Goal: Task Accomplishment & Management: Manage account settings

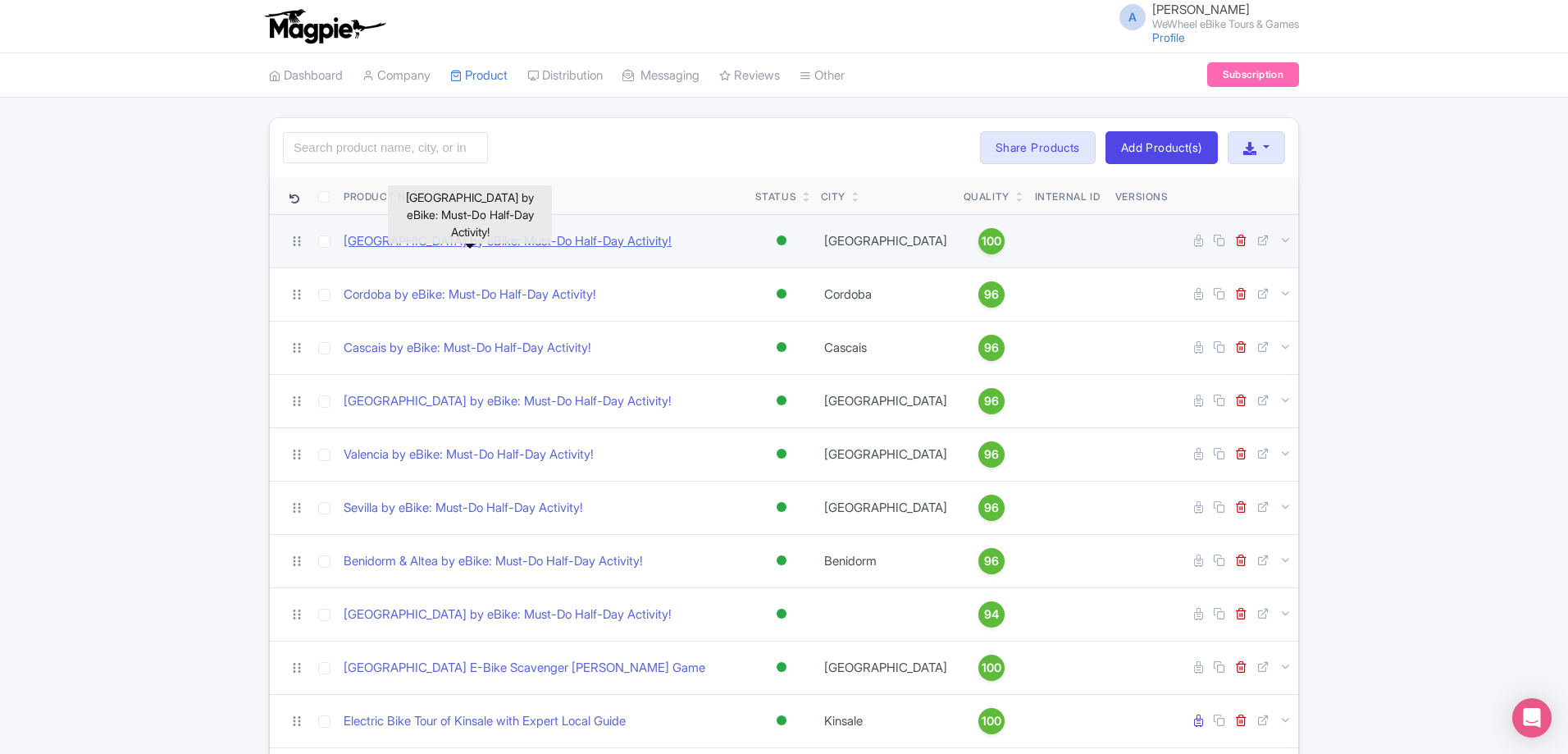
click at [543, 236] on link "[GEOGRAPHIC_DATA] by eBike: Must-Do Half-Day Activity!" at bounding box center [508, 242] width 328 height 19
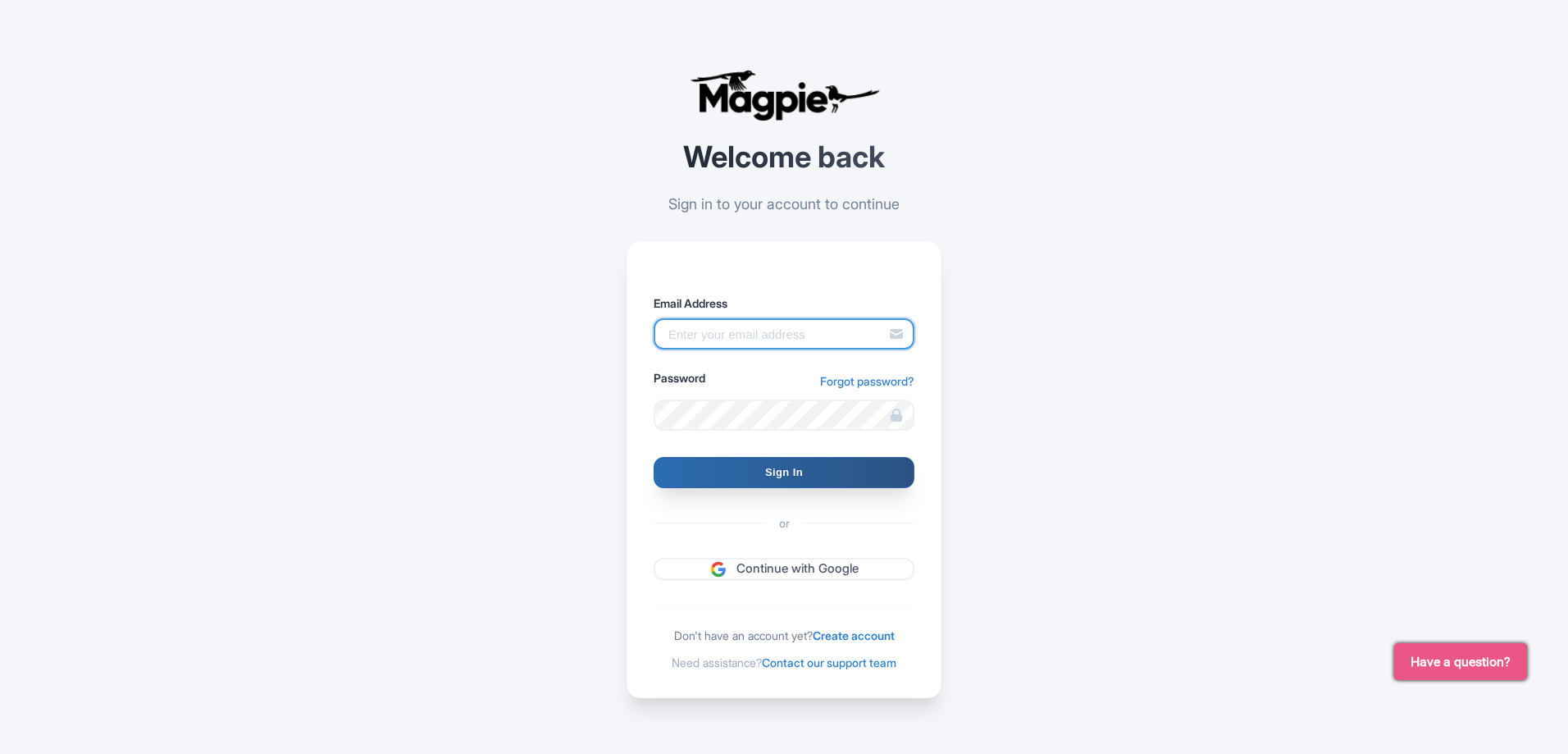
type input "alex.clements@wewheel.com"
click at [777, 466] on input "Sign In" at bounding box center [784, 473] width 261 height 31
type input "Signing in..."
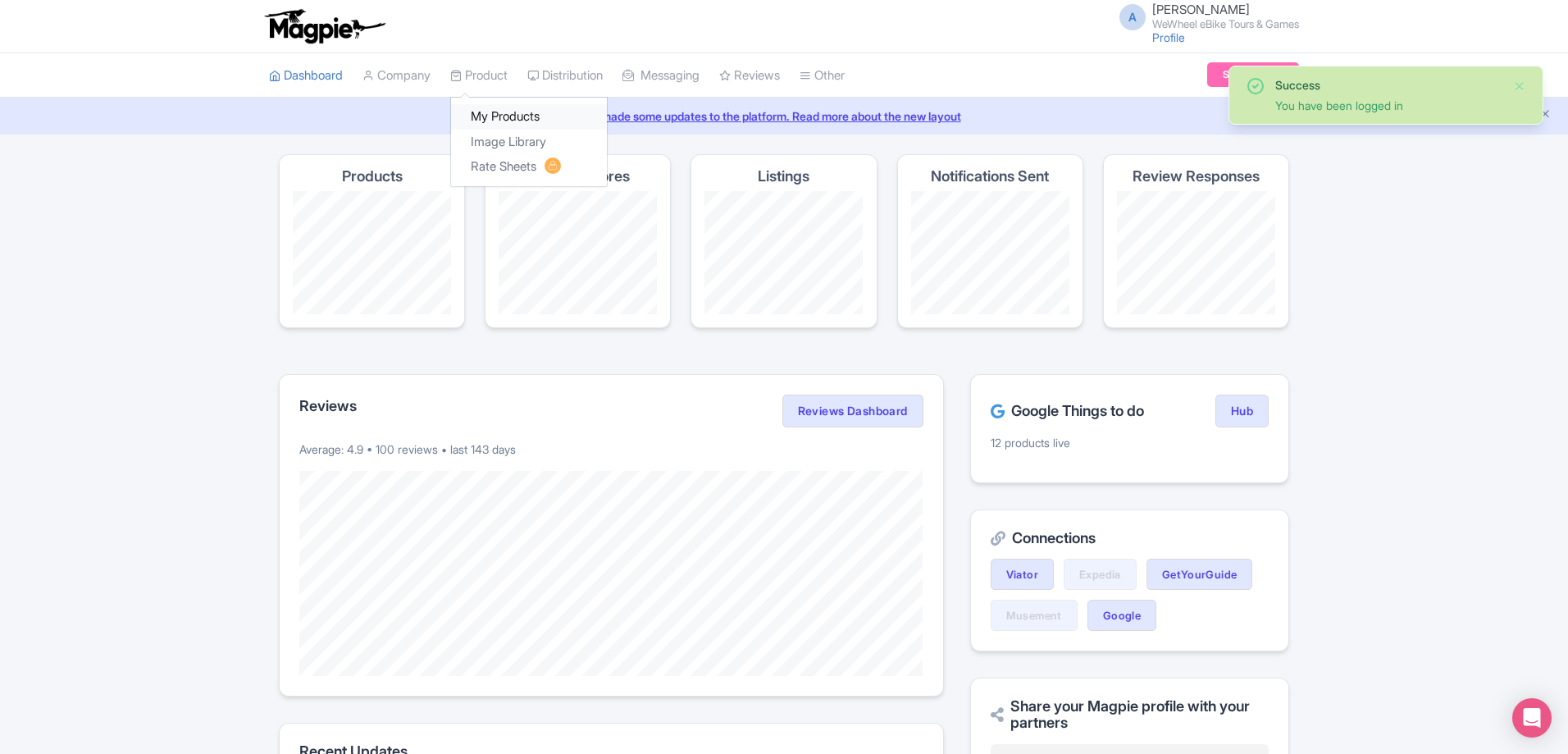
click at [499, 115] on link "My Products" at bounding box center [529, 116] width 156 height 25
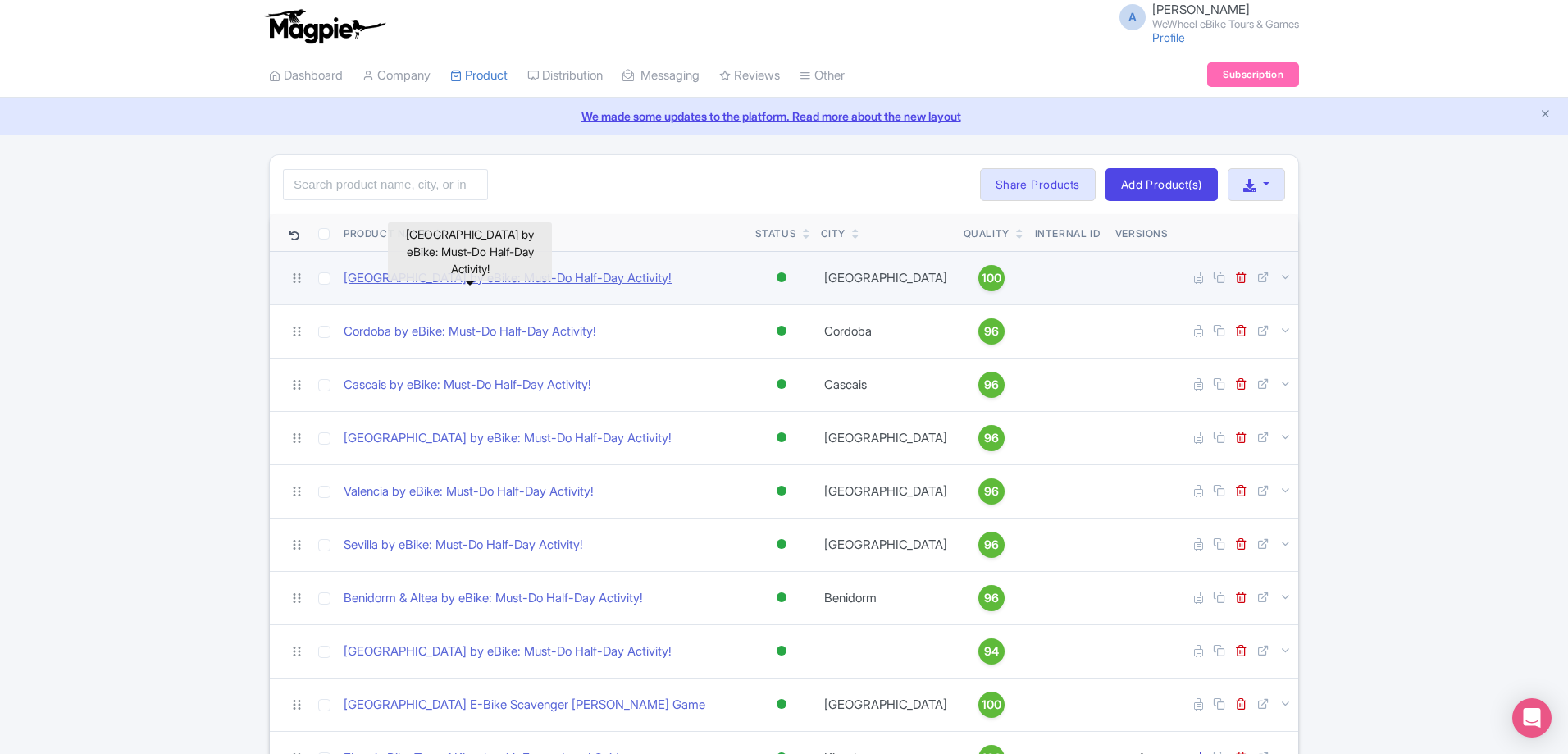
click at [564, 280] on link "[GEOGRAPHIC_DATA] by eBike: Must-Do Half-Day Activity!" at bounding box center [508, 279] width 328 height 19
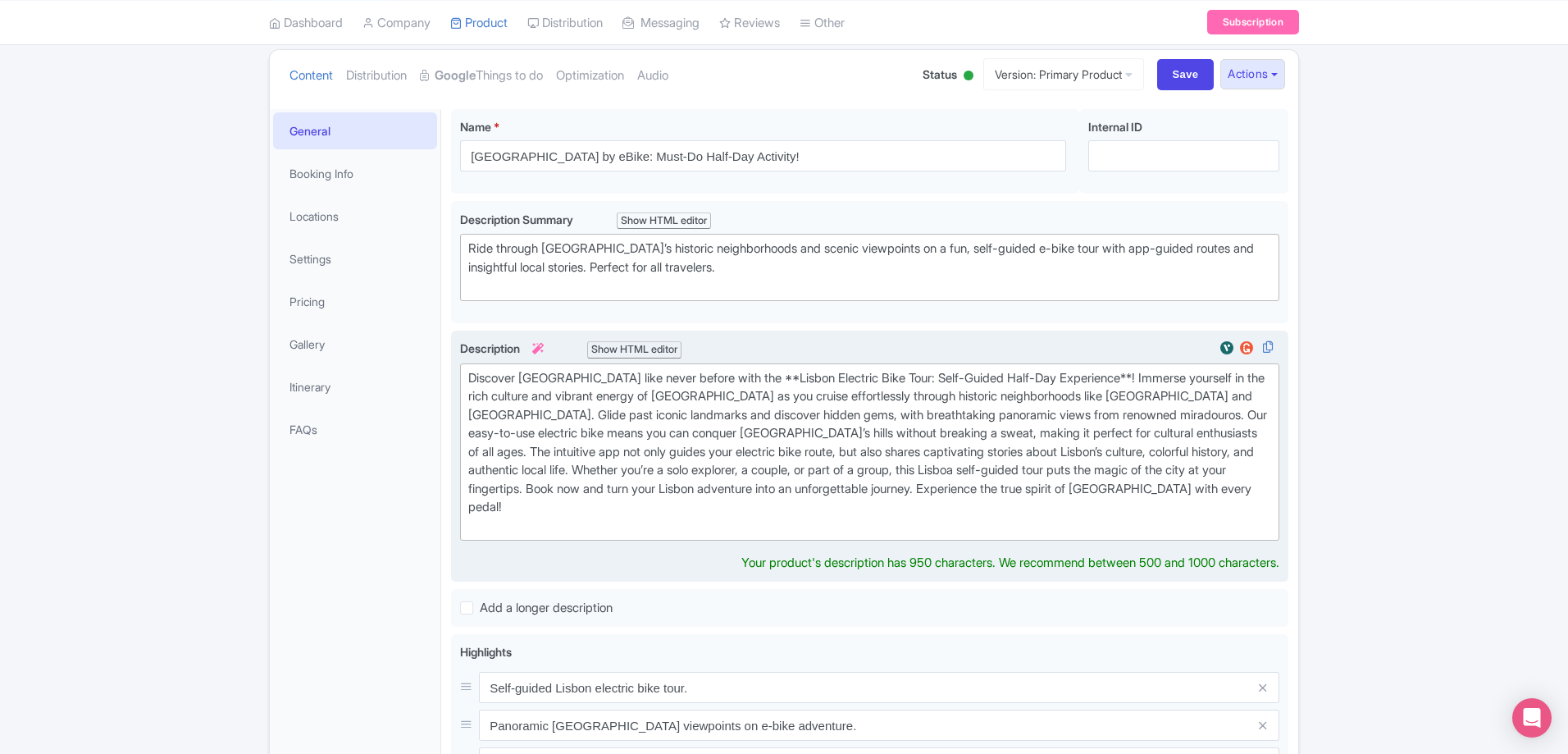
scroll to position [328, 0]
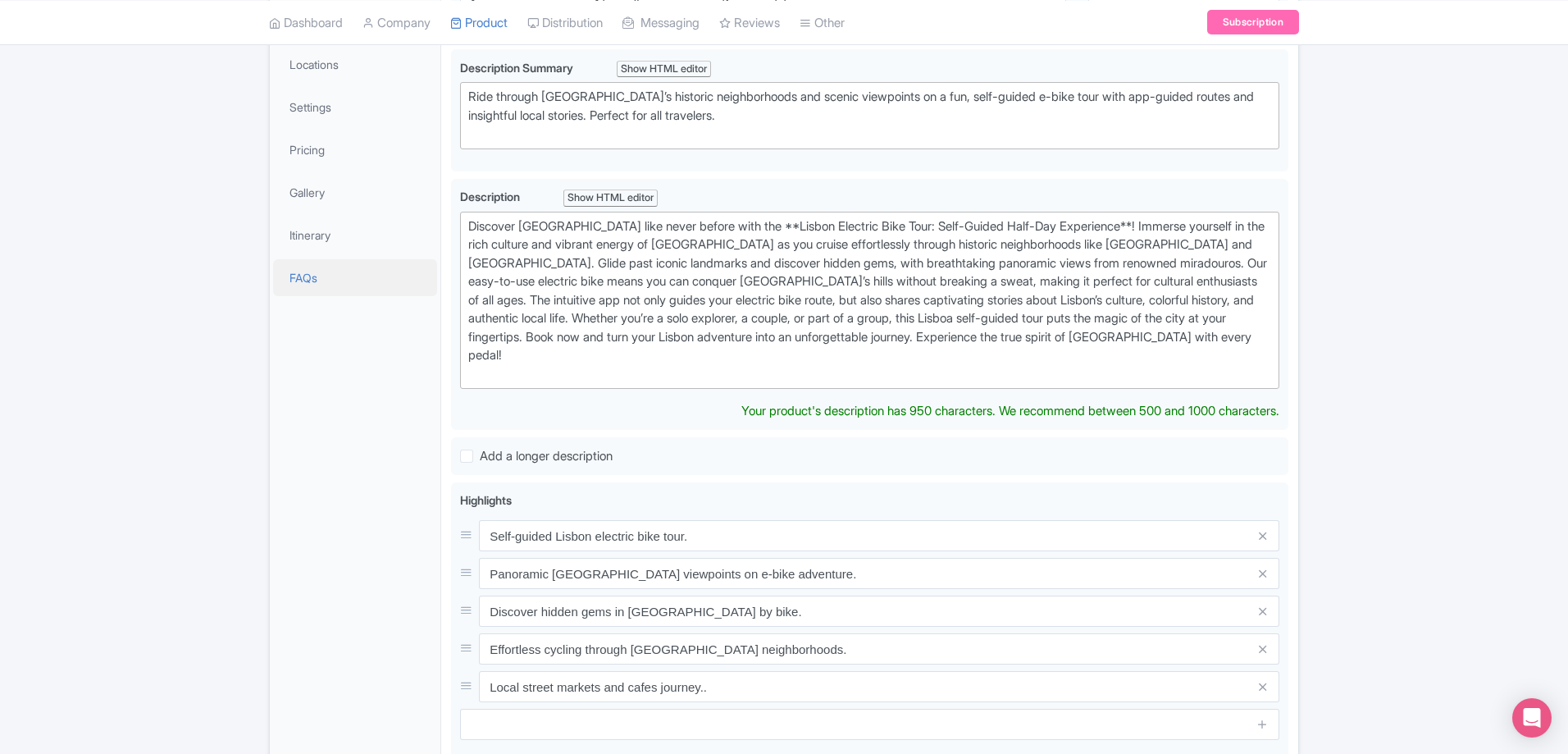
click at [326, 286] on link "FAQs" at bounding box center [354, 278] width 164 height 36
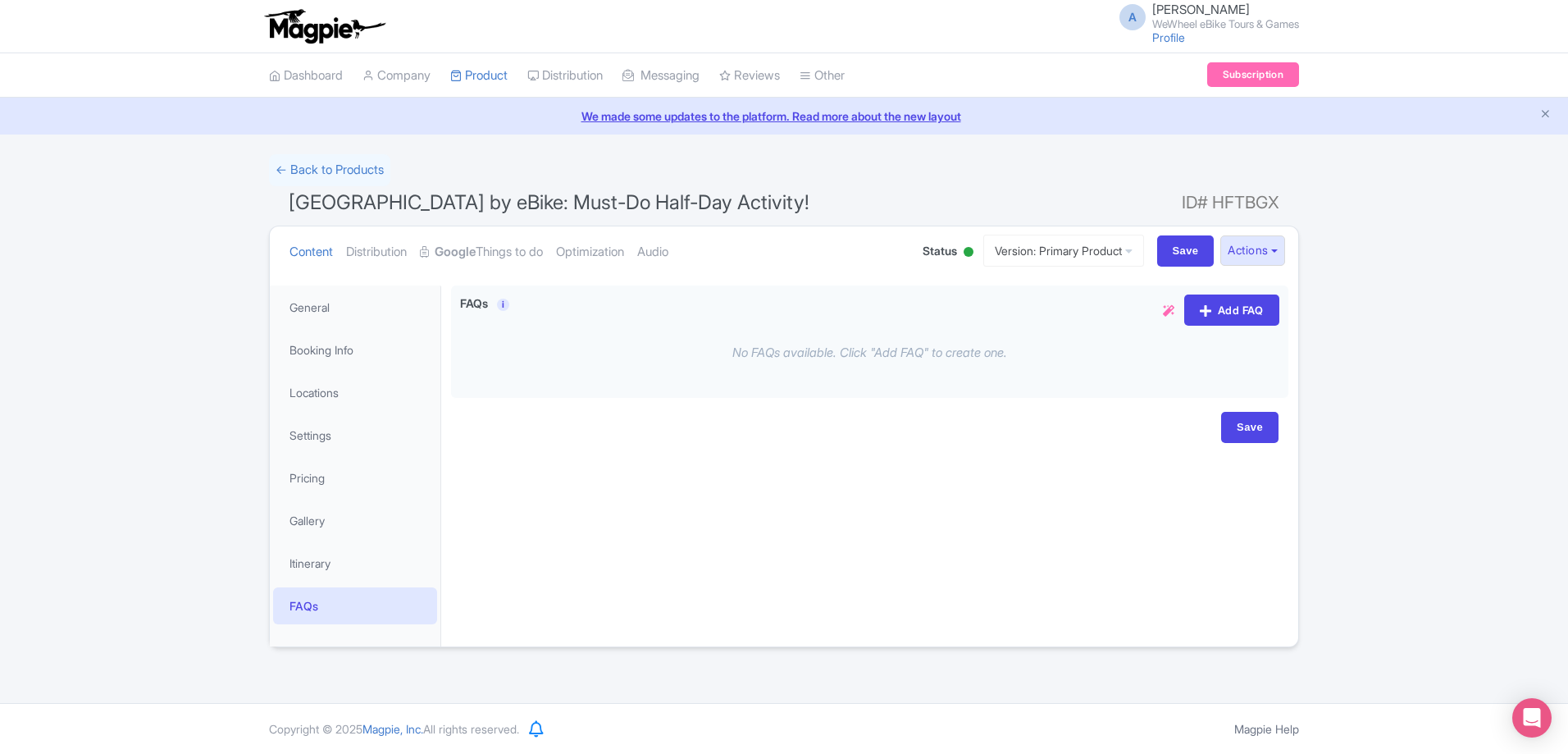
scroll to position [0, 0]
click at [324, 562] on link "Itinerary" at bounding box center [354, 563] width 164 height 36
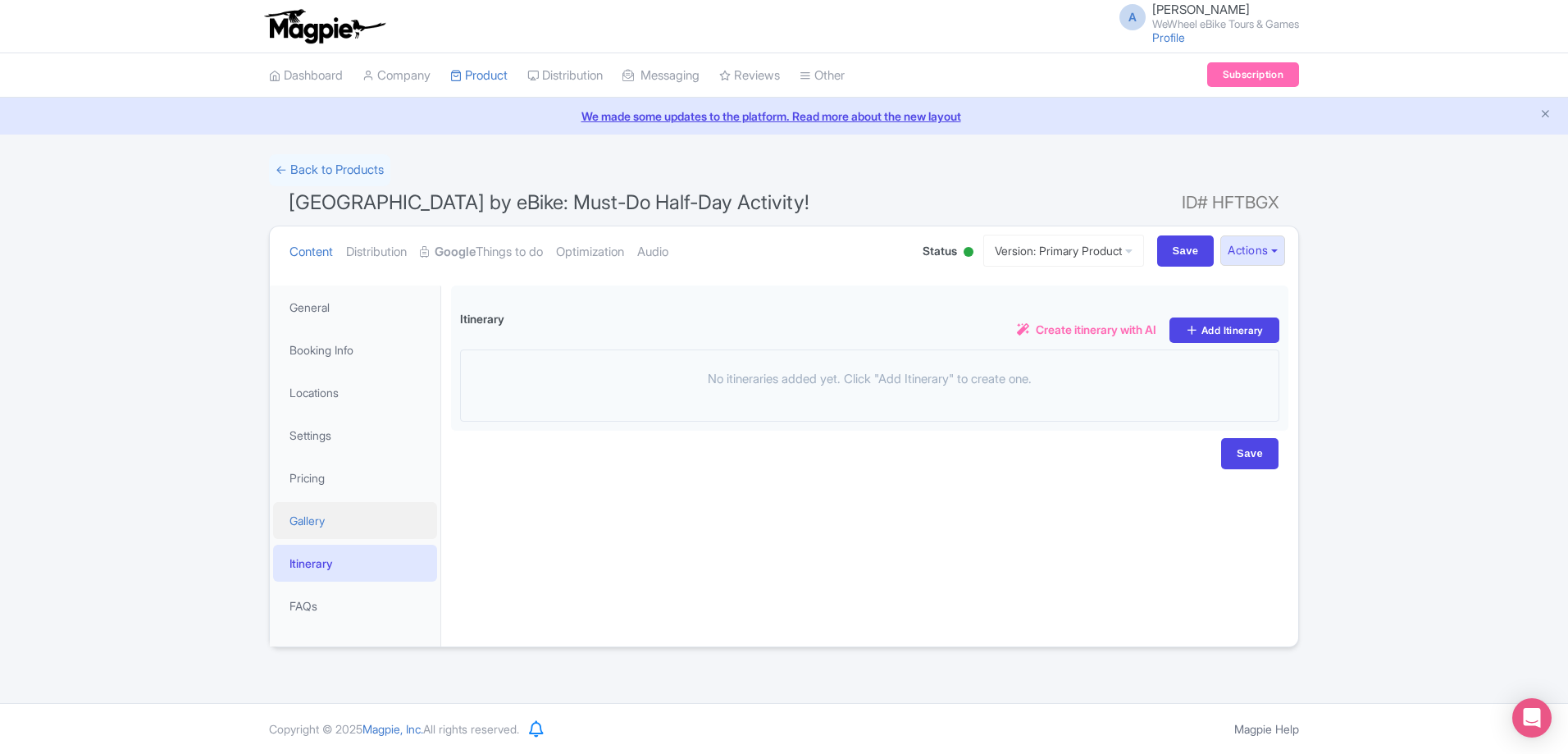
click at [328, 527] on link "Gallery" at bounding box center [354, 521] width 164 height 36
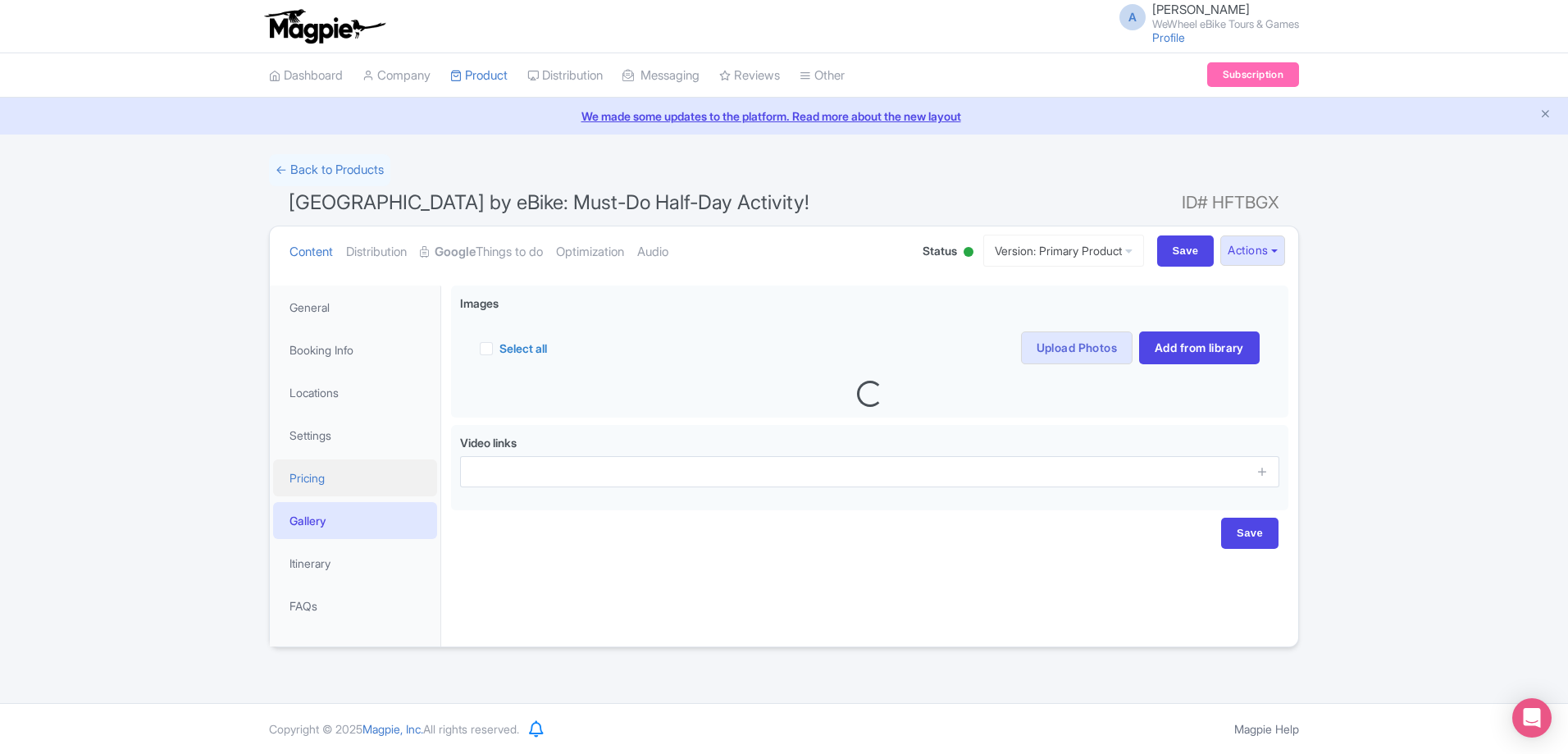
click at [323, 488] on link "Pricing" at bounding box center [354, 477] width 164 height 36
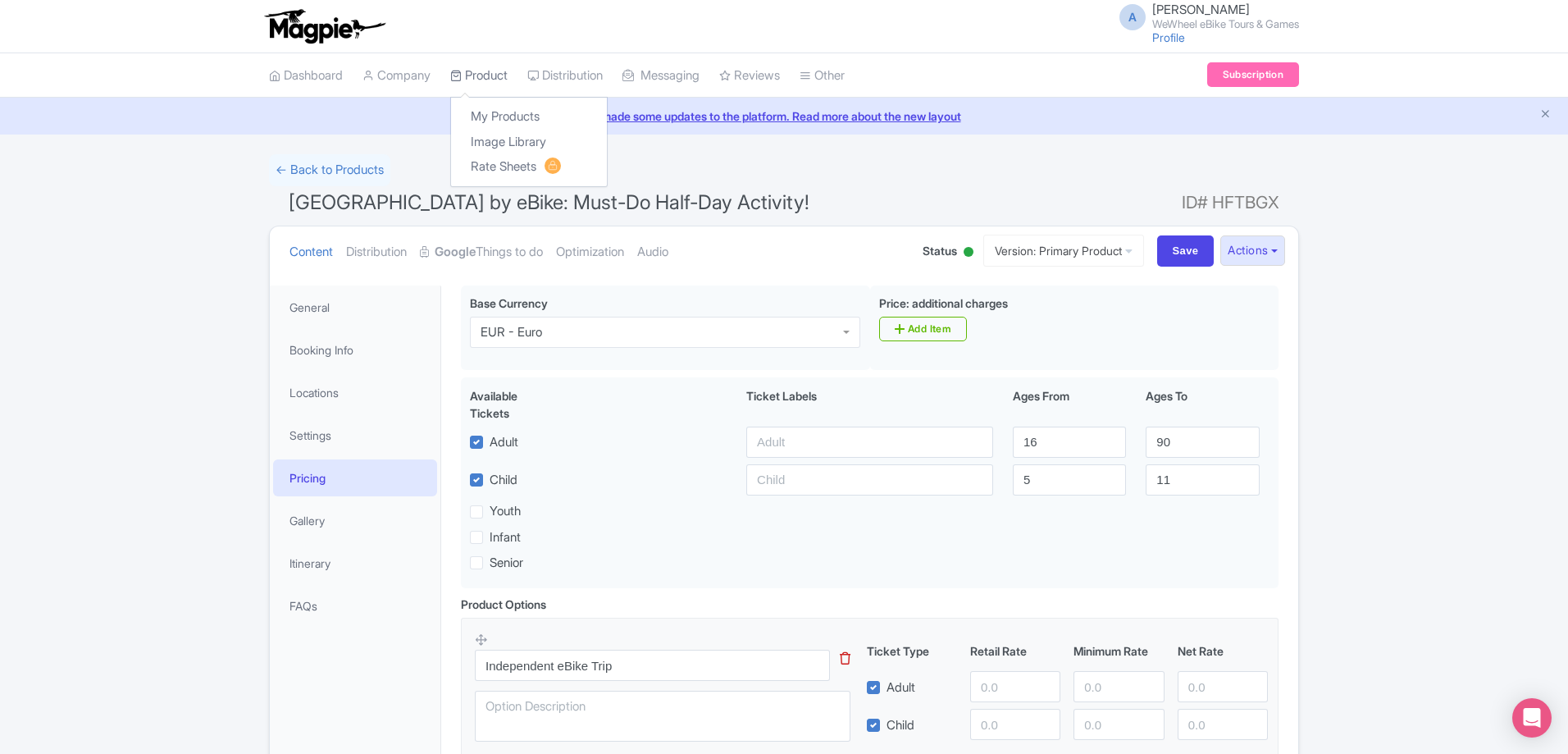
click at [479, 76] on link "Product" at bounding box center [479, 76] width 58 height 45
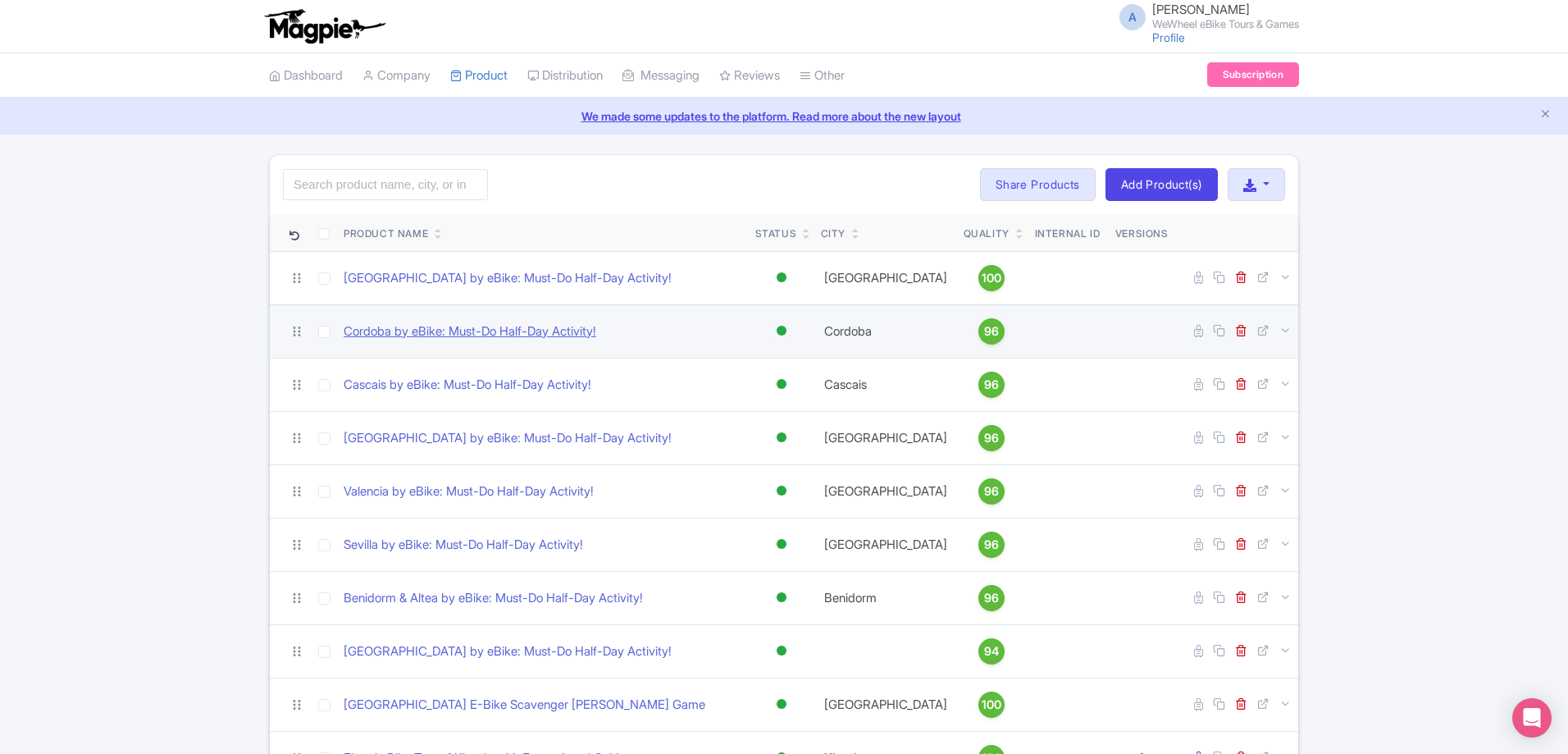
click at [494, 333] on link "Cordoba by eBike: Must-Do Half-Day Activity!" at bounding box center [470, 332] width 253 height 19
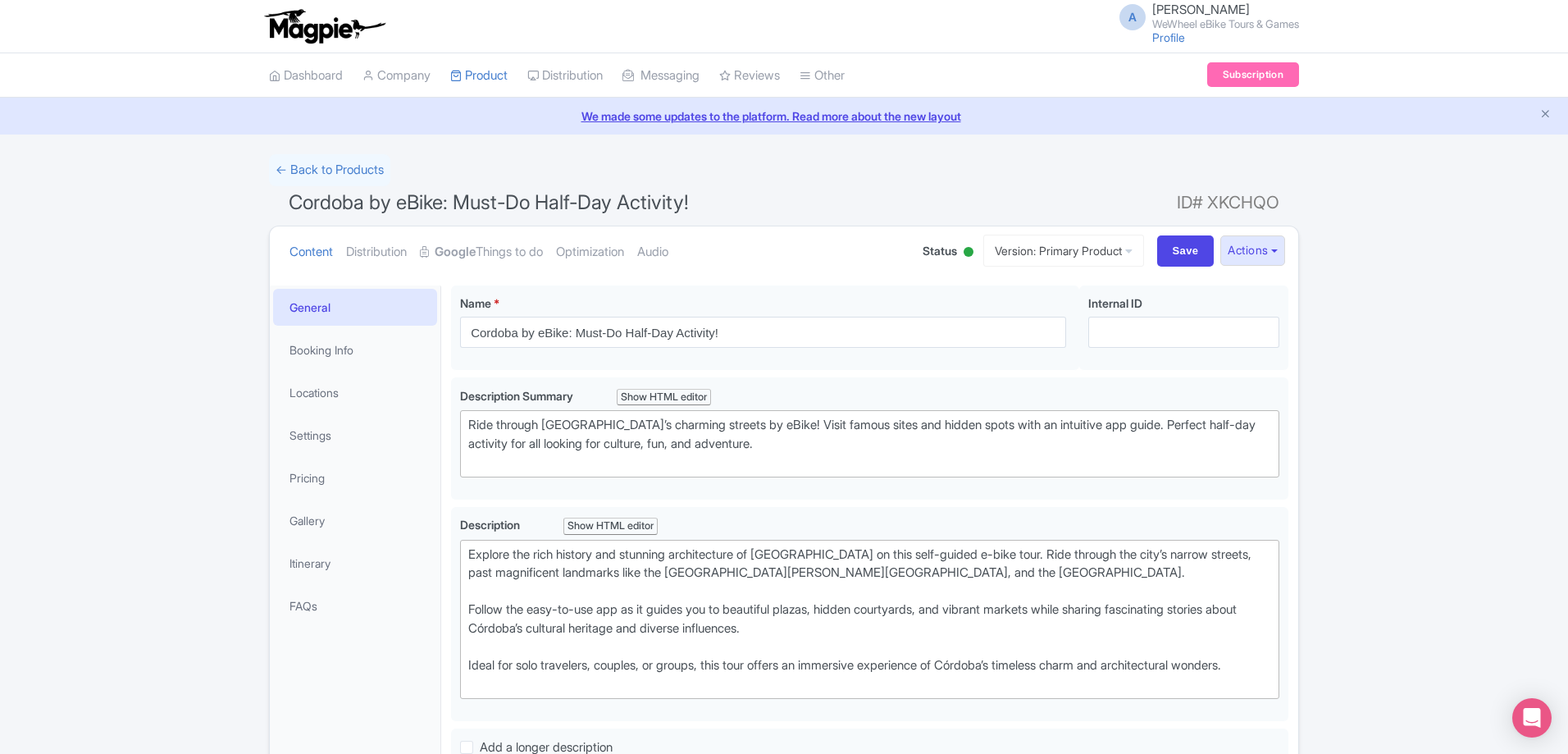
click at [326, 611] on link "FAQs" at bounding box center [354, 605] width 164 height 36
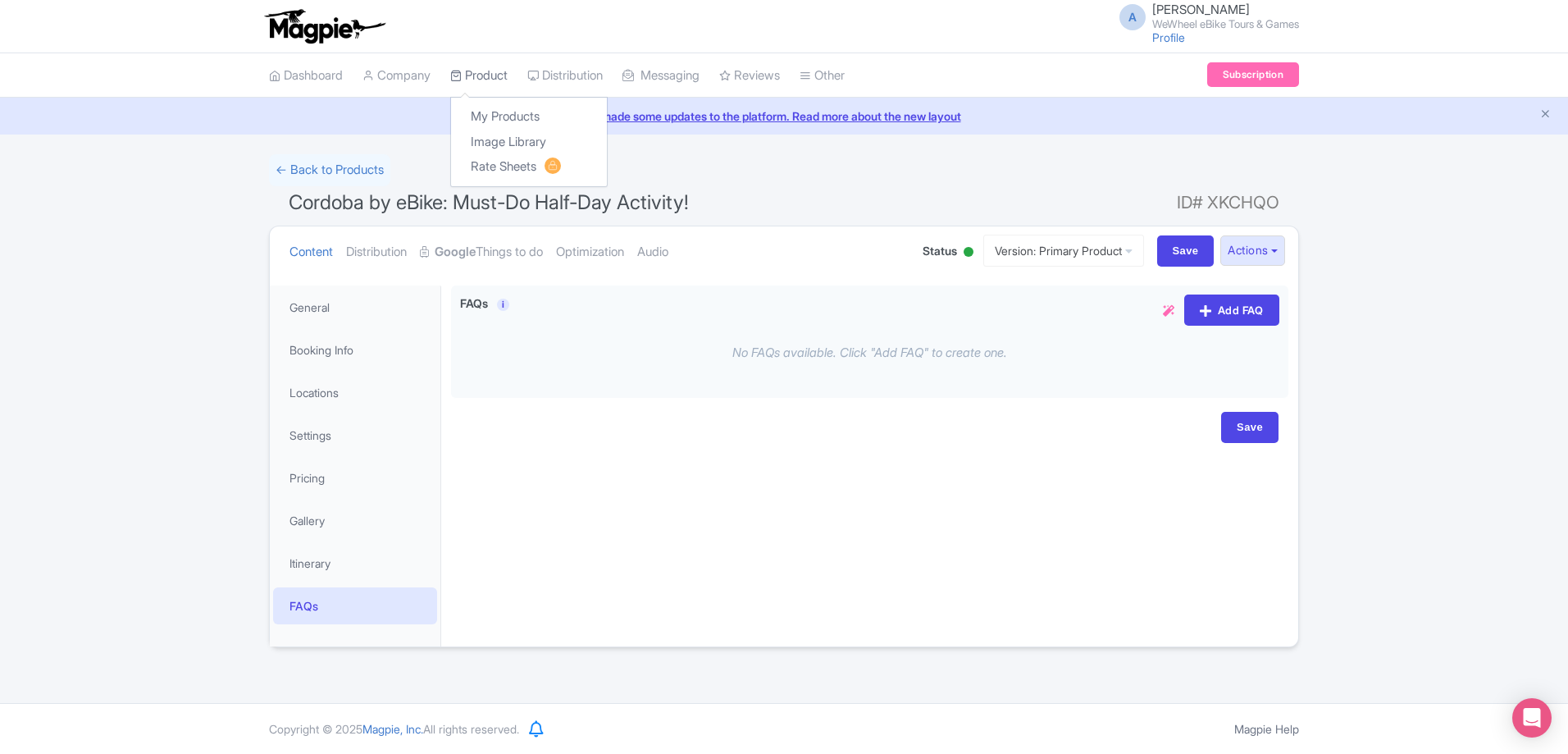
click at [475, 79] on link "Product" at bounding box center [479, 76] width 58 height 45
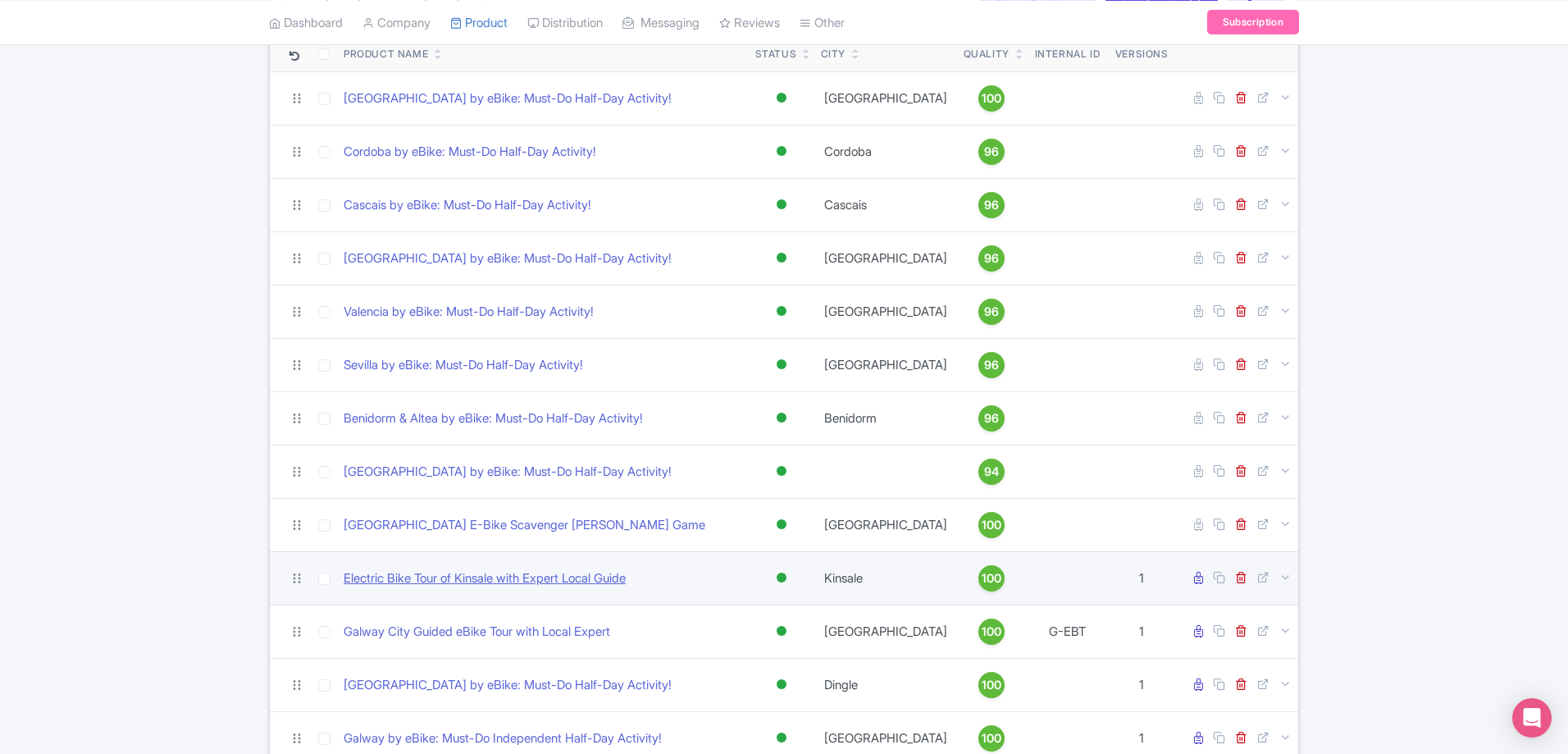
scroll to position [246, 0]
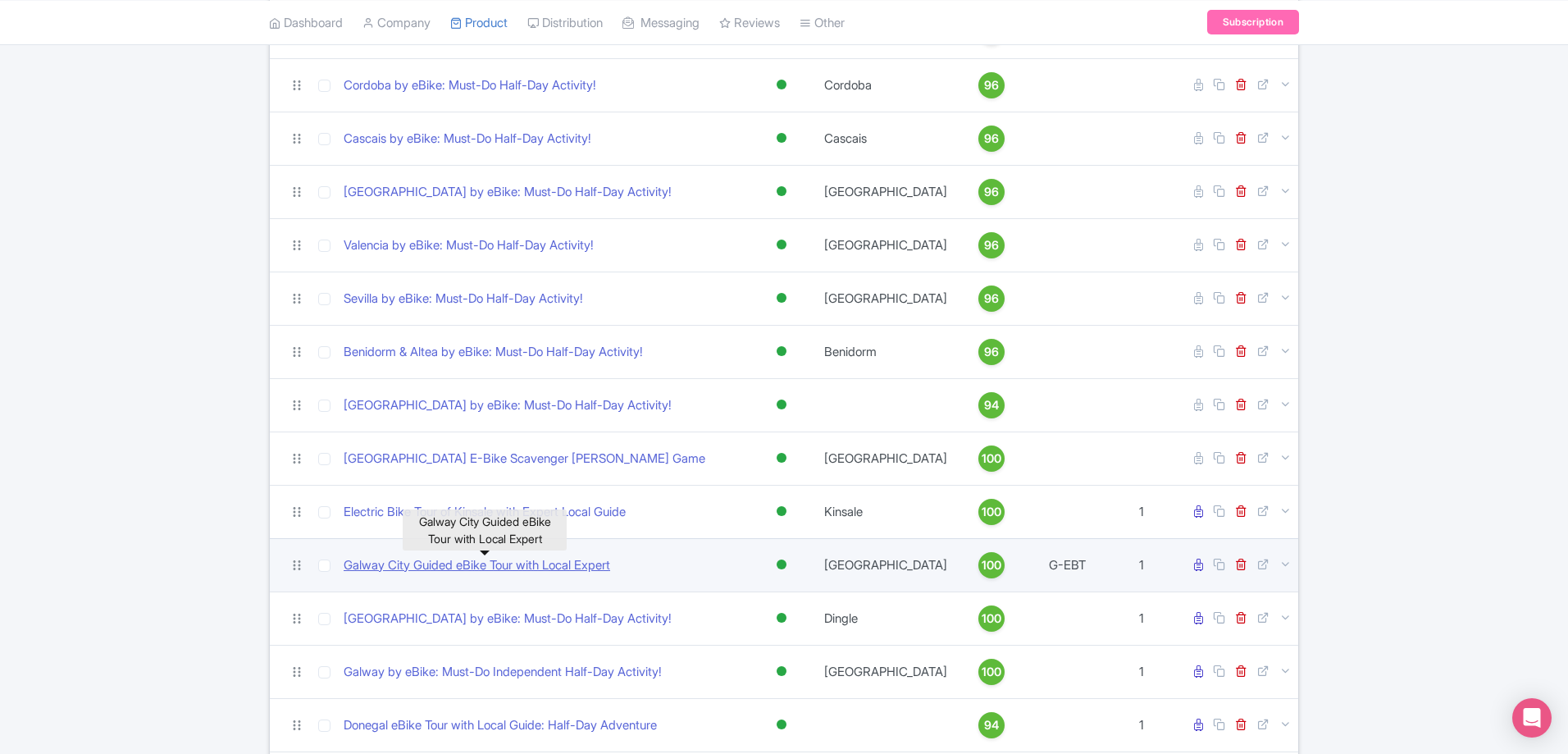
click at [446, 564] on link "Galway City Guided eBike Tour with Local Expert" at bounding box center [477, 566] width 267 height 19
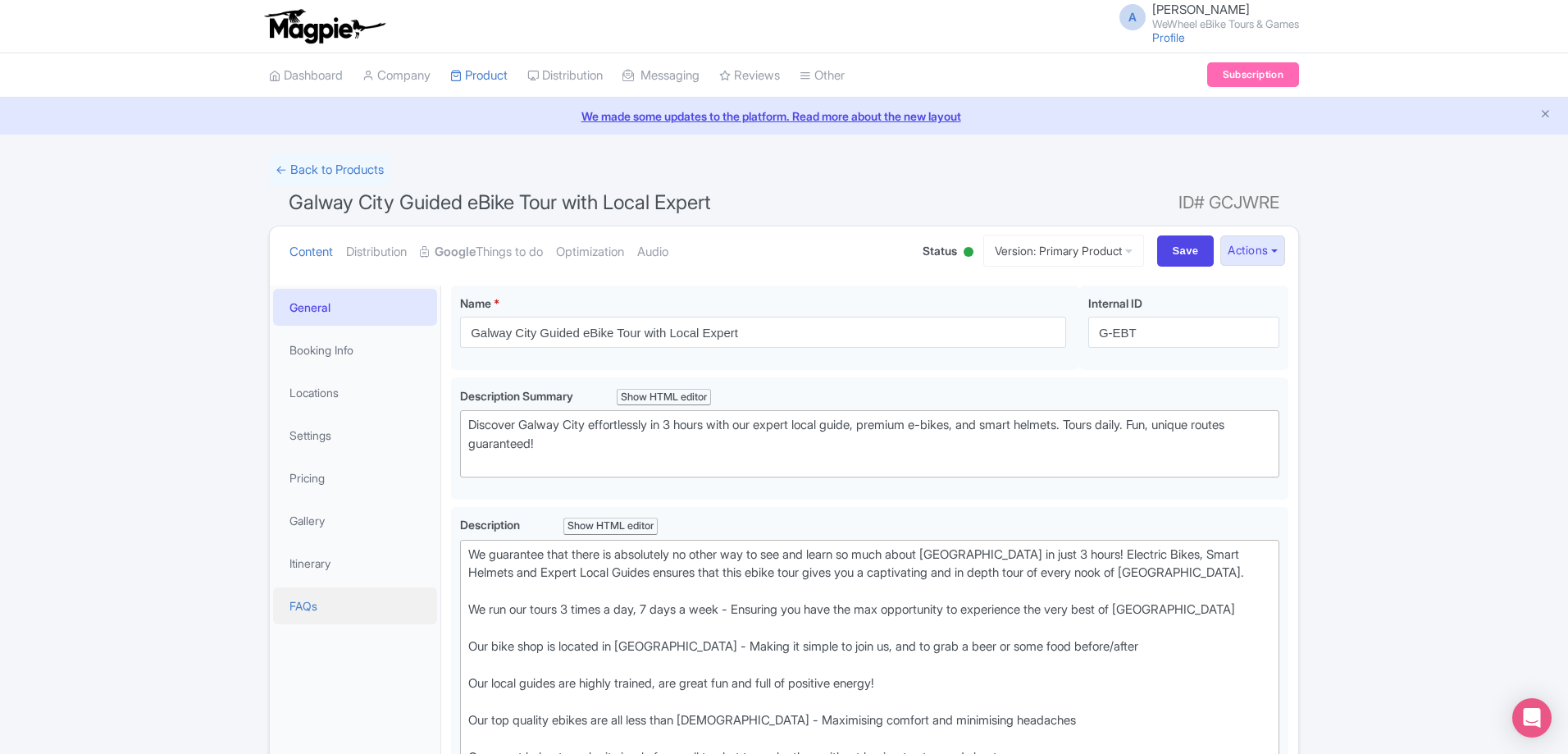
click at [356, 613] on link "FAQs" at bounding box center [354, 605] width 164 height 36
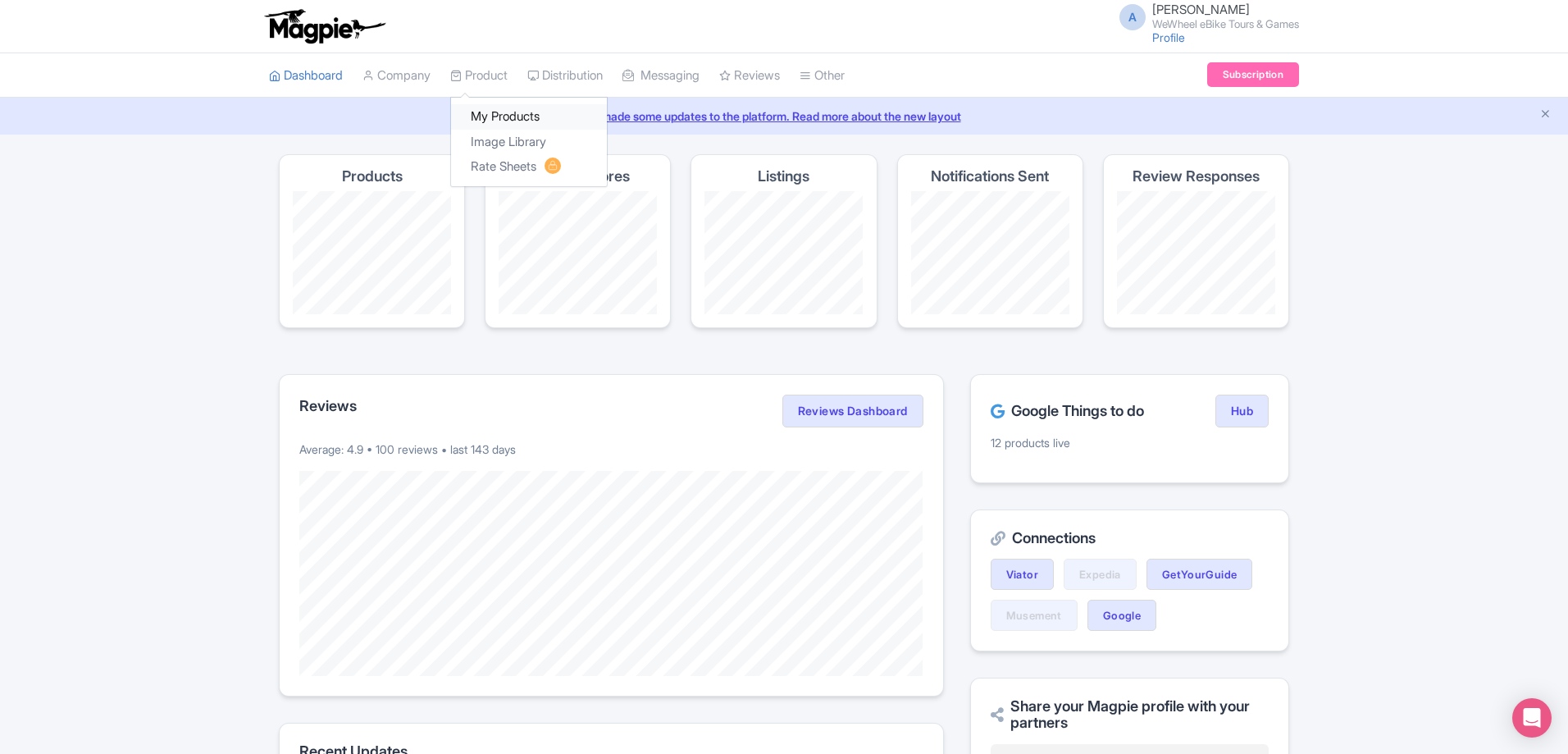
click at [509, 110] on link "My Products" at bounding box center [529, 116] width 156 height 25
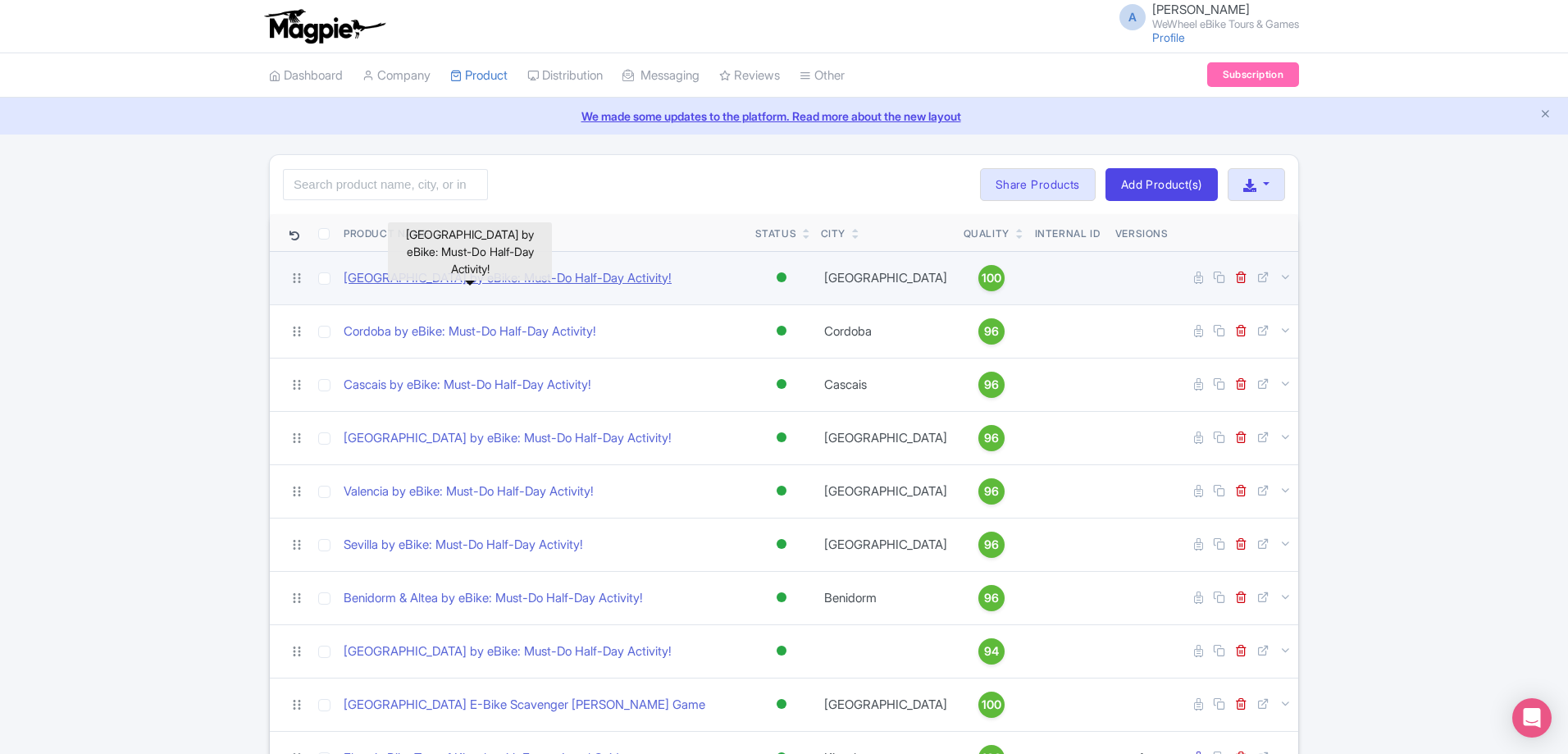
click at [518, 283] on link "[GEOGRAPHIC_DATA] by eBike: Must-Do Half-Day Activity!" at bounding box center [508, 279] width 328 height 19
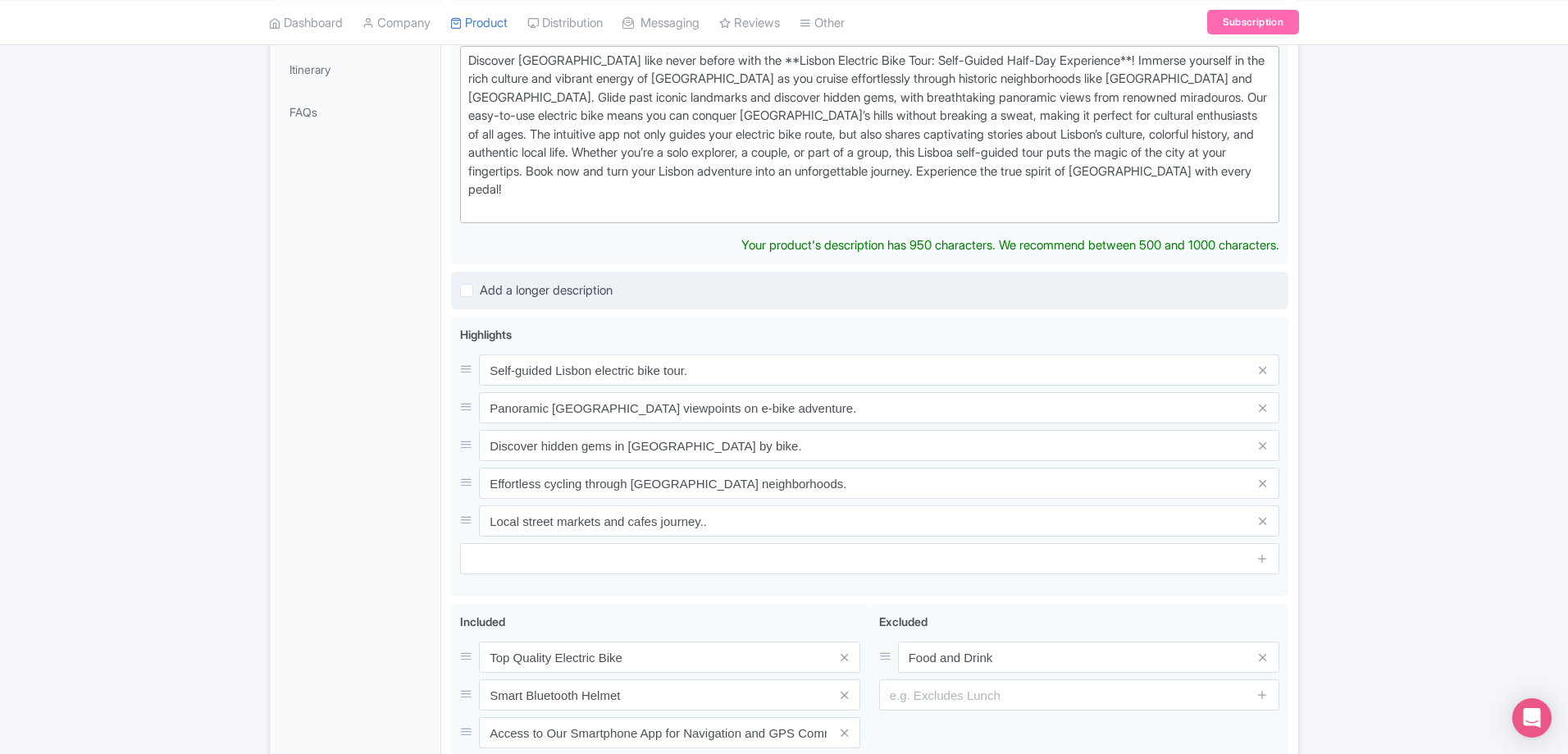
scroll to position [574, 0]
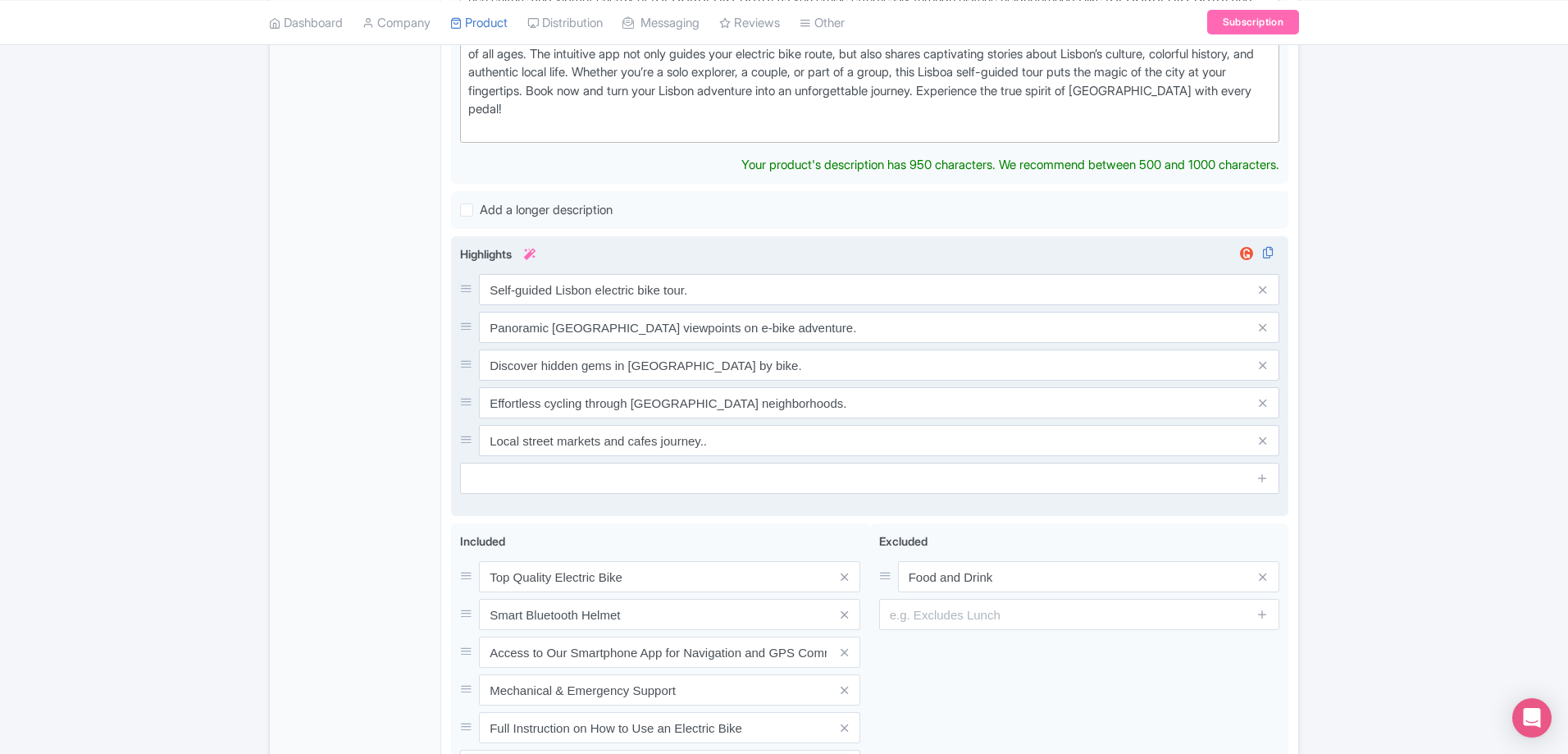
click at [1267, 419] on div "Highlights i Self-guided Lisbon electric bike tour. Panoramic Lisbon viewpoints…" at bounding box center [869, 369] width 819 height 249
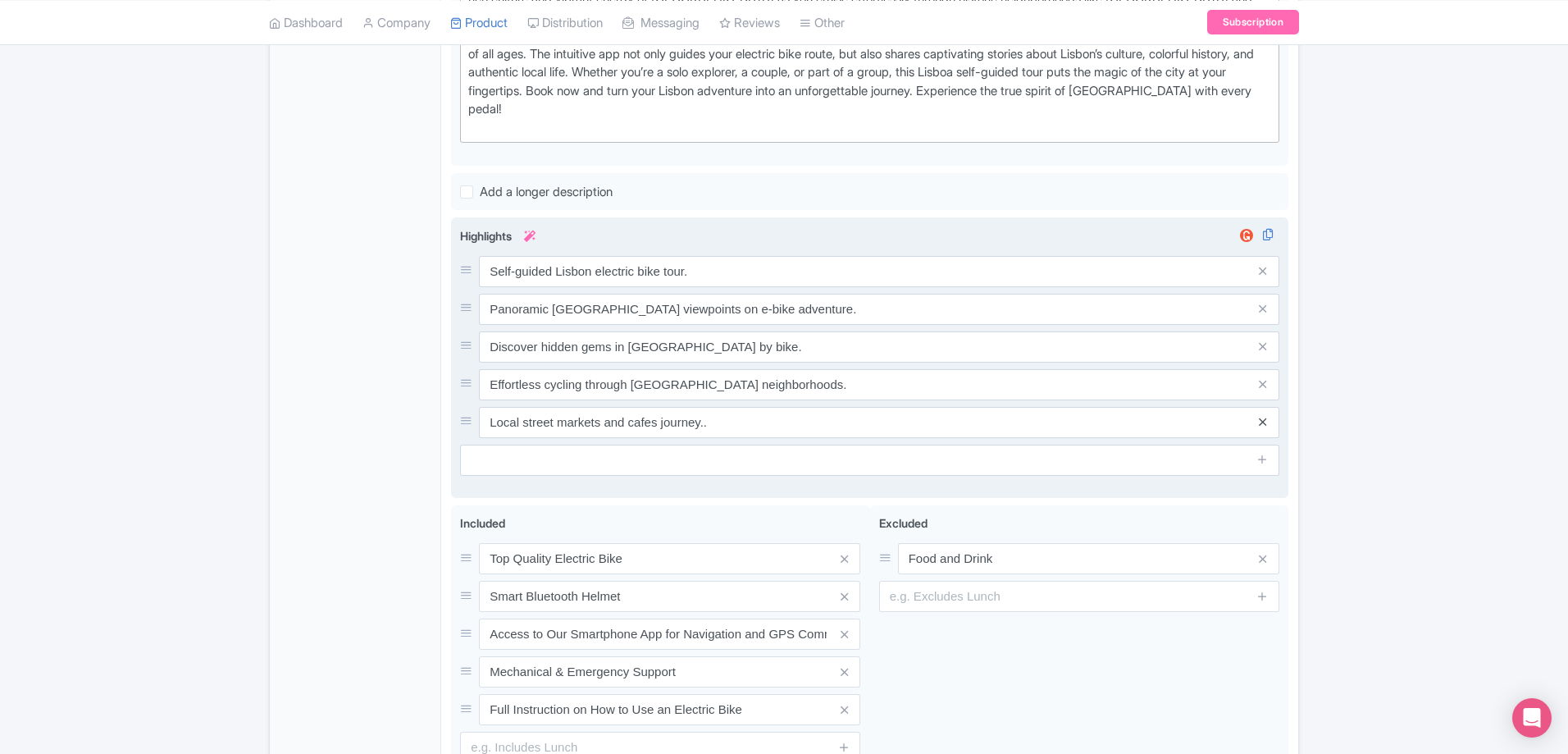
click at [1263, 416] on icon at bounding box center [1263, 422] width 8 height 12
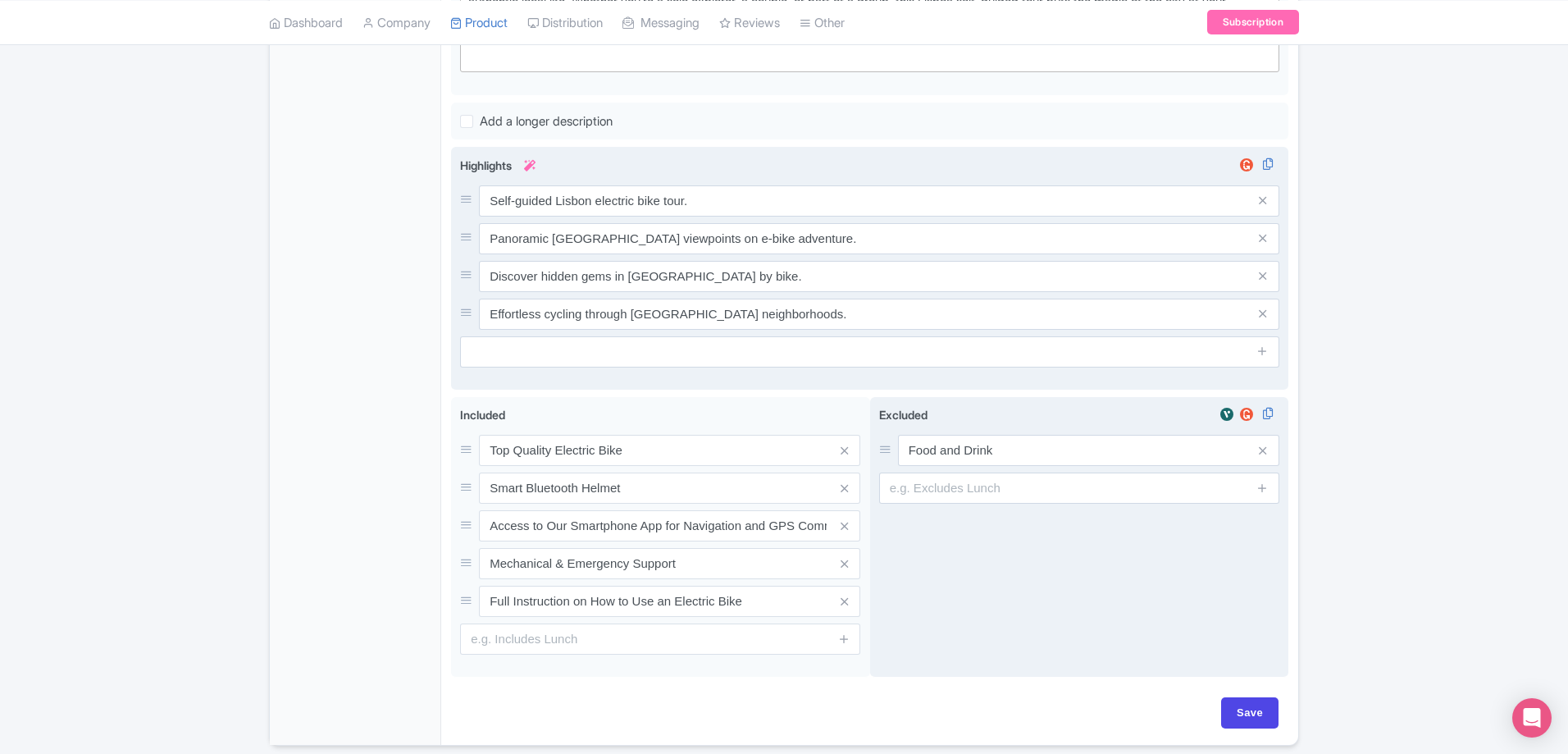
scroll to position [688, 0]
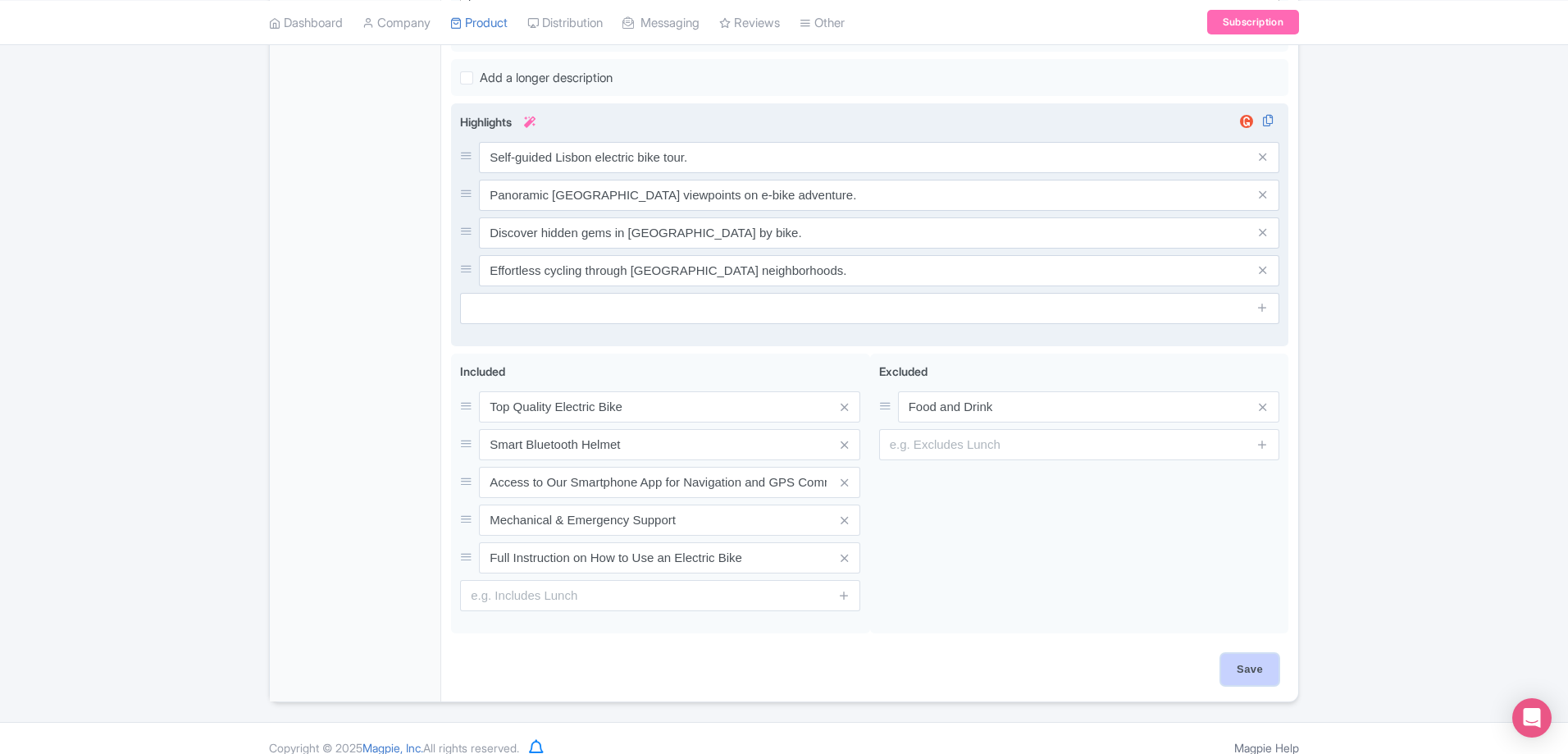
click at [1242, 654] on input "Save" at bounding box center [1249, 669] width 58 height 31
type input "Saving..."
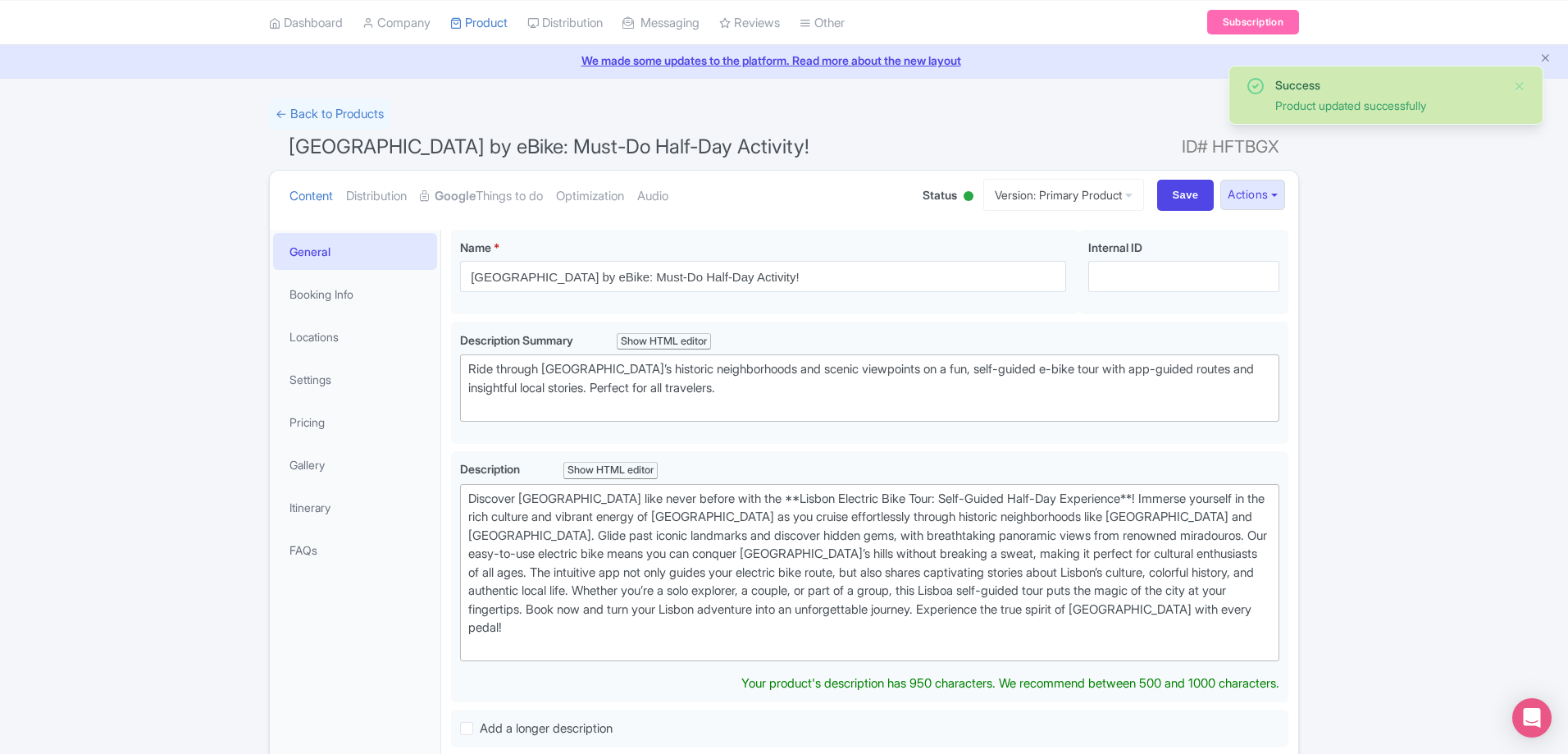
scroll to position [37, 0]
